Goal: Book appointment/travel/reservation

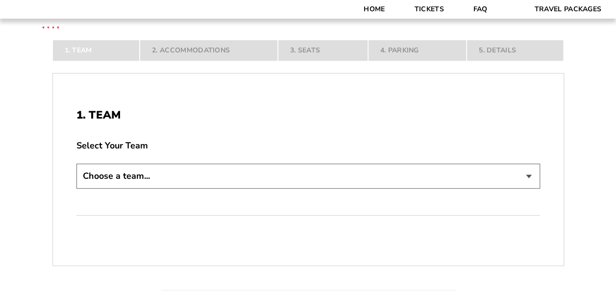
scroll to position [147, 0]
click at [165, 172] on select "Choose a team... [US_STATE] Razorbacks Duke Blue Devils Northwestern Wildcats […" at bounding box center [308, 174] width 464 height 25
select select "21304"
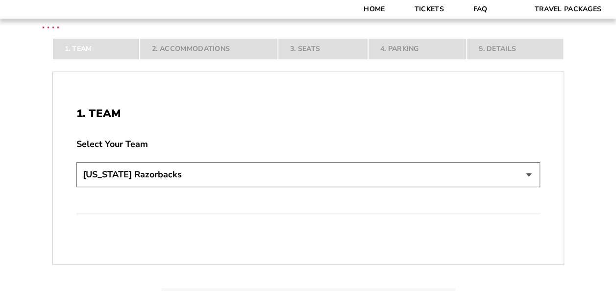
click at [76, 187] on select "Choose a team... Arkansas Razorbacks Duke Blue Devils Northwestern Wildcats Okl…" at bounding box center [308, 174] width 464 height 25
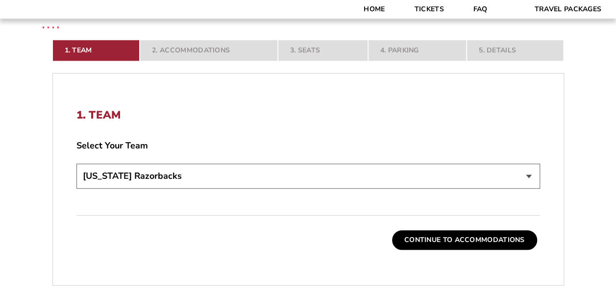
scroll to position [245, 0]
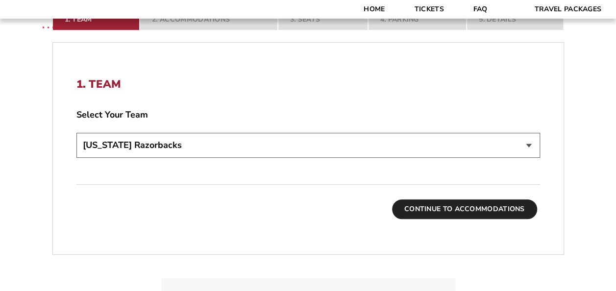
click at [511, 210] on button "Continue To Accommodations" at bounding box center [464, 209] width 145 height 20
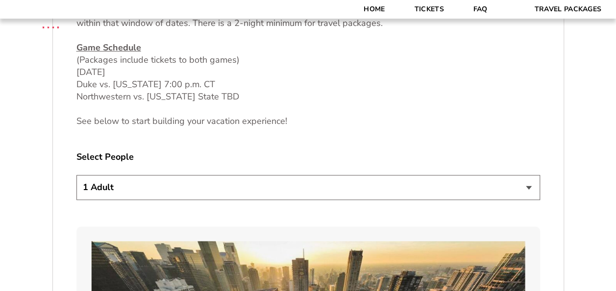
scroll to position [480, 0]
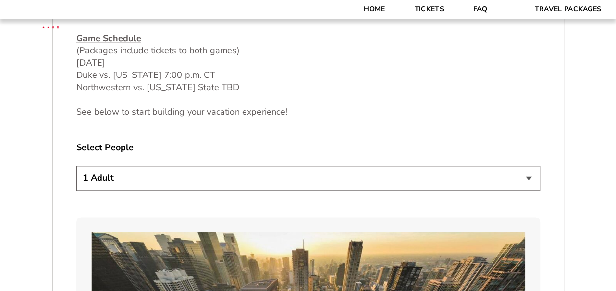
click at [221, 178] on select "1 Adult 2 Adults 3 Adults 4 Adults 2 Adults + 1 Child 2 Adults + 2 Children 2 A…" at bounding box center [308, 178] width 464 height 25
select select "2 Adults + 1 Child"
click at [76, 166] on select "1 Adult 2 Adults 3 Adults 4 Adults 2 Adults + 1 Child 2 Adults + 2 Children 2 A…" at bounding box center [308, 178] width 464 height 25
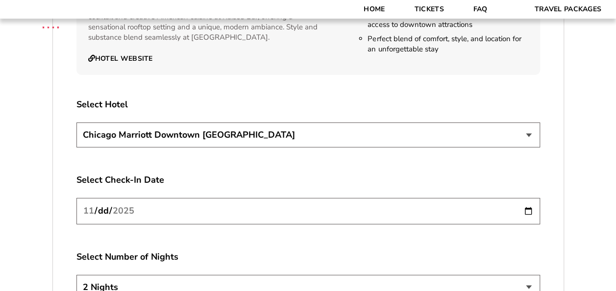
scroll to position [1657, 0]
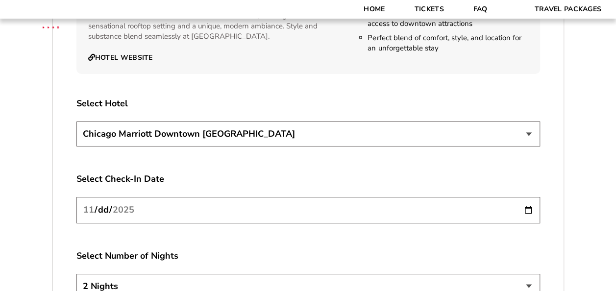
click at [158, 202] on input "2025-11-26" at bounding box center [308, 210] width 464 height 26
click at [174, 197] on input "2025-11-26" at bounding box center [308, 210] width 464 height 26
click at [131, 276] on select "2 Nights 3 Nights 4 Nights" at bounding box center [308, 286] width 464 height 25
select select "4 Nights"
click at [76, 274] on select "2 Nights 3 Nights 4 Nights" at bounding box center [308, 286] width 464 height 25
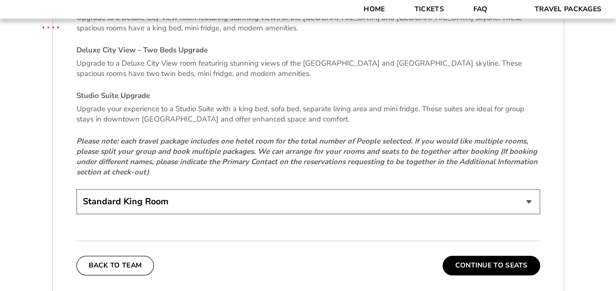
scroll to position [2147, 0]
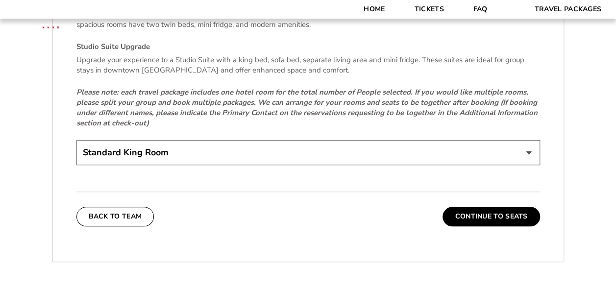
click at [155, 140] on select "Standard King Room Standard Room - Two Beds Upgrade (+$30 per night) Deluxe Cit…" at bounding box center [308, 152] width 464 height 25
select select "Standard Room - Two Beds Upgrade"
click at [76, 140] on select "Standard King Room Standard Room - Two Beds Upgrade (+$30 per night) Deluxe Cit…" at bounding box center [308, 152] width 464 height 25
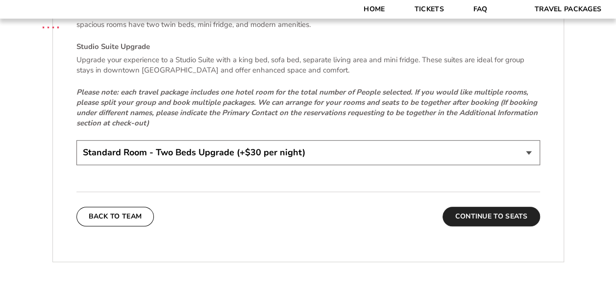
click at [513, 207] on button "Continue To Seats" at bounding box center [491, 217] width 97 height 20
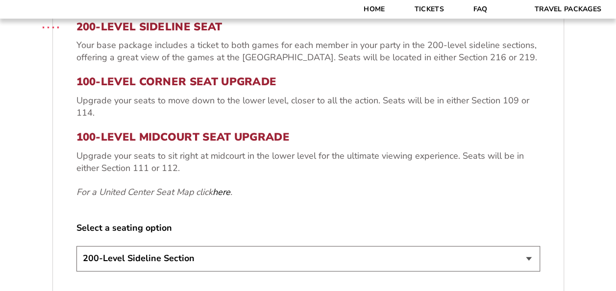
scroll to position [431, 0]
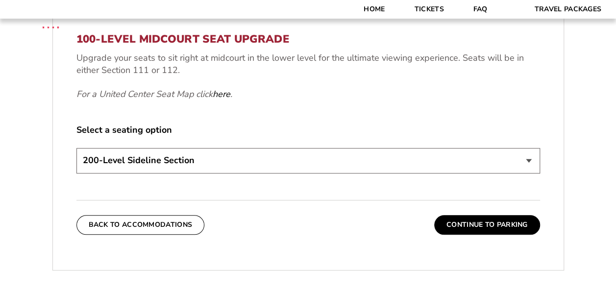
click at [150, 172] on select "200-Level Sideline Section 100-Level Corner Seat Upgrade (+$80 per person) 100-…" at bounding box center [308, 160] width 464 height 25
select select "100-Level Midcourt Seat Upgrade"
click at [76, 148] on select "200-Level Sideline Section 100-Level Corner Seat Upgrade (+$80 per person) 100-…" at bounding box center [308, 160] width 464 height 25
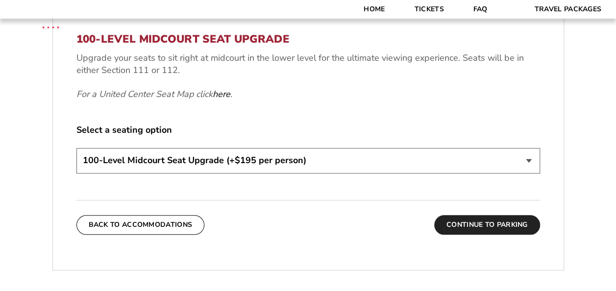
click at [481, 226] on button "Continue To Parking" at bounding box center [487, 225] width 106 height 20
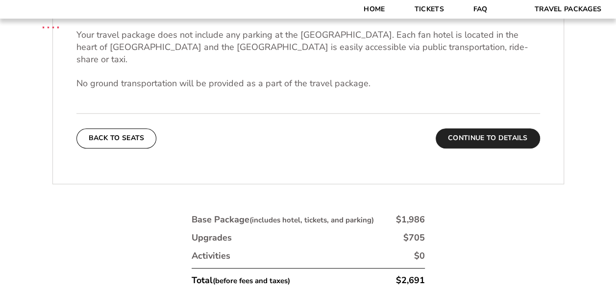
scroll to position [382, 0]
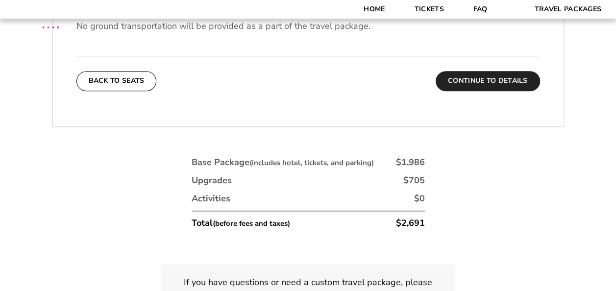
click at [490, 71] on button "Continue To Details" at bounding box center [488, 81] width 104 height 20
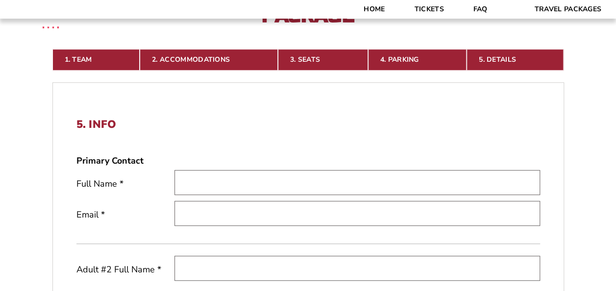
scroll to position [284, 0]
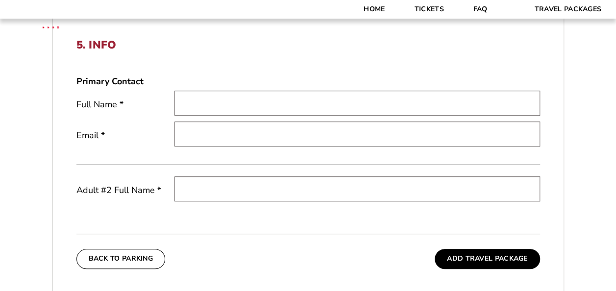
click at [203, 98] on input "text" at bounding box center [357, 103] width 366 height 25
type input "Kimberly Gentry"
type input "kgentry74@gmail.com"
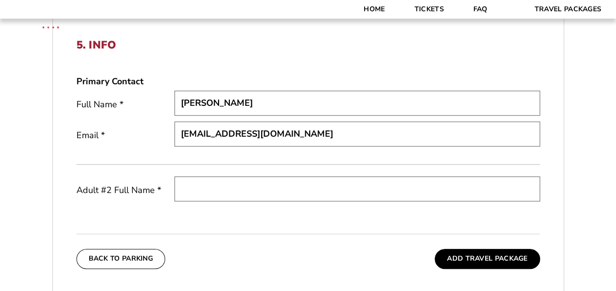
type input "John Gentry"
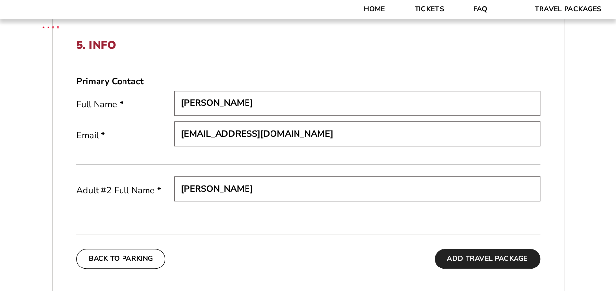
click at [478, 259] on button "Add Travel Package" at bounding box center [487, 259] width 105 height 20
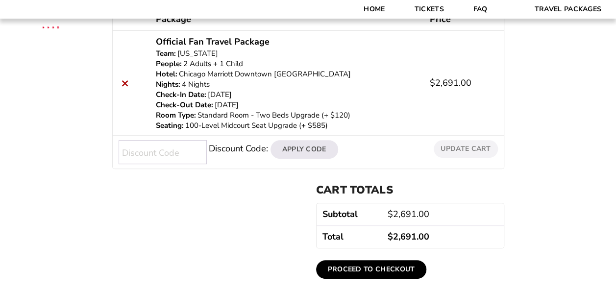
scroll to position [245, 0]
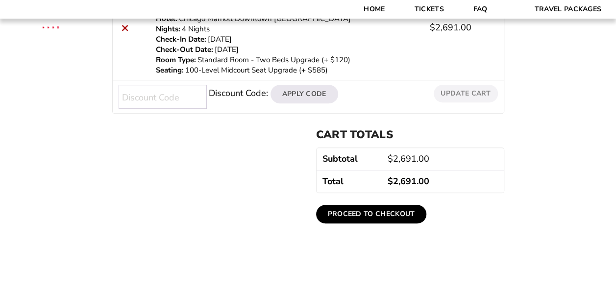
click at [385, 214] on link "Proceed to checkout" at bounding box center [371, 214] width 111 height 19
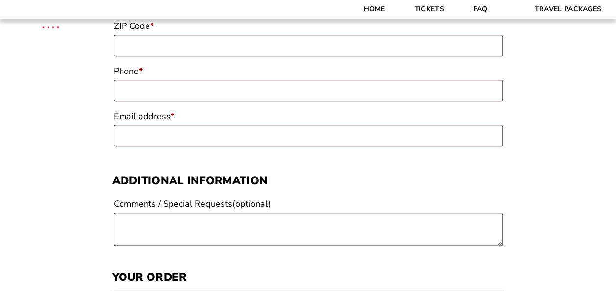
scroll to position [539, 0]
